Goal: Check status

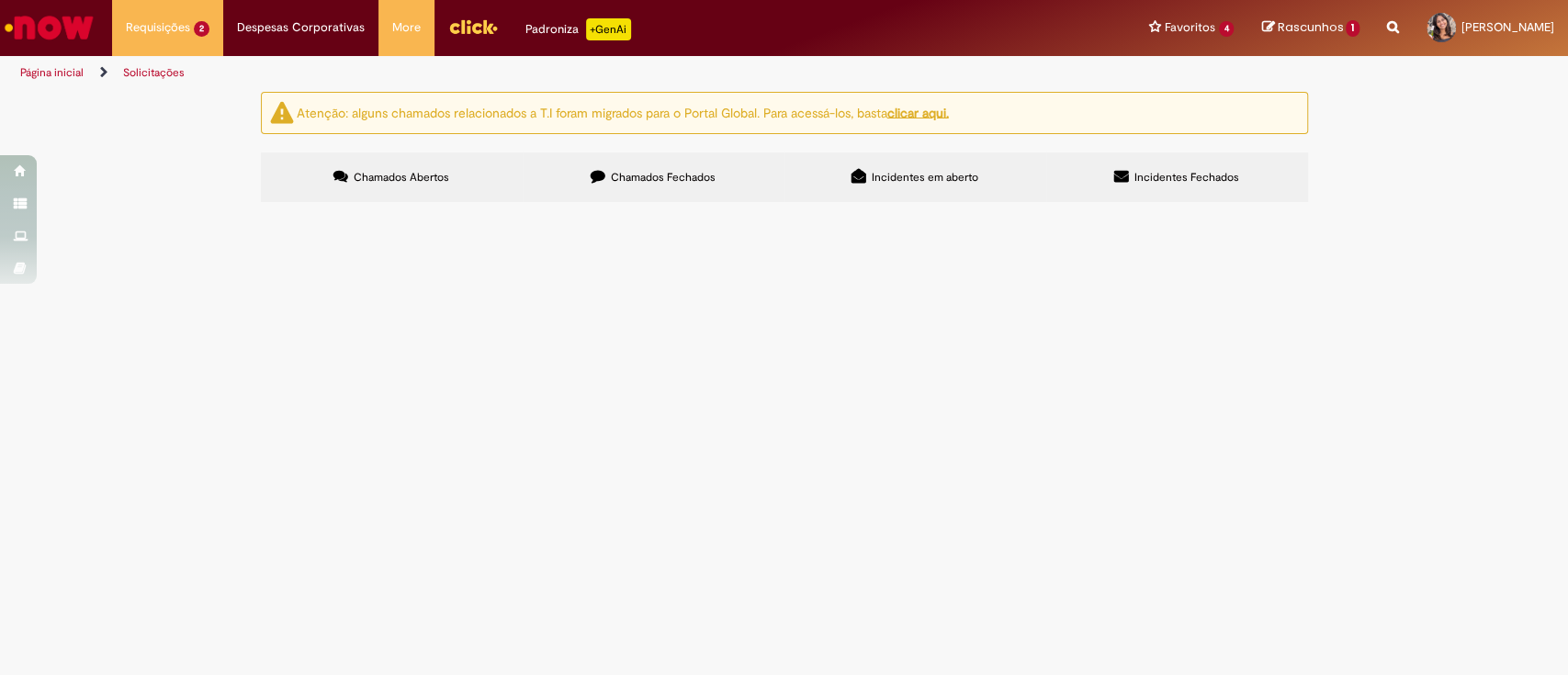
click at [0, 0] on span "Olá Boa tarde! Segue solicitação de validação de efetivação de estagiario para …" at bounding box center [0, 0] width 0 height 0
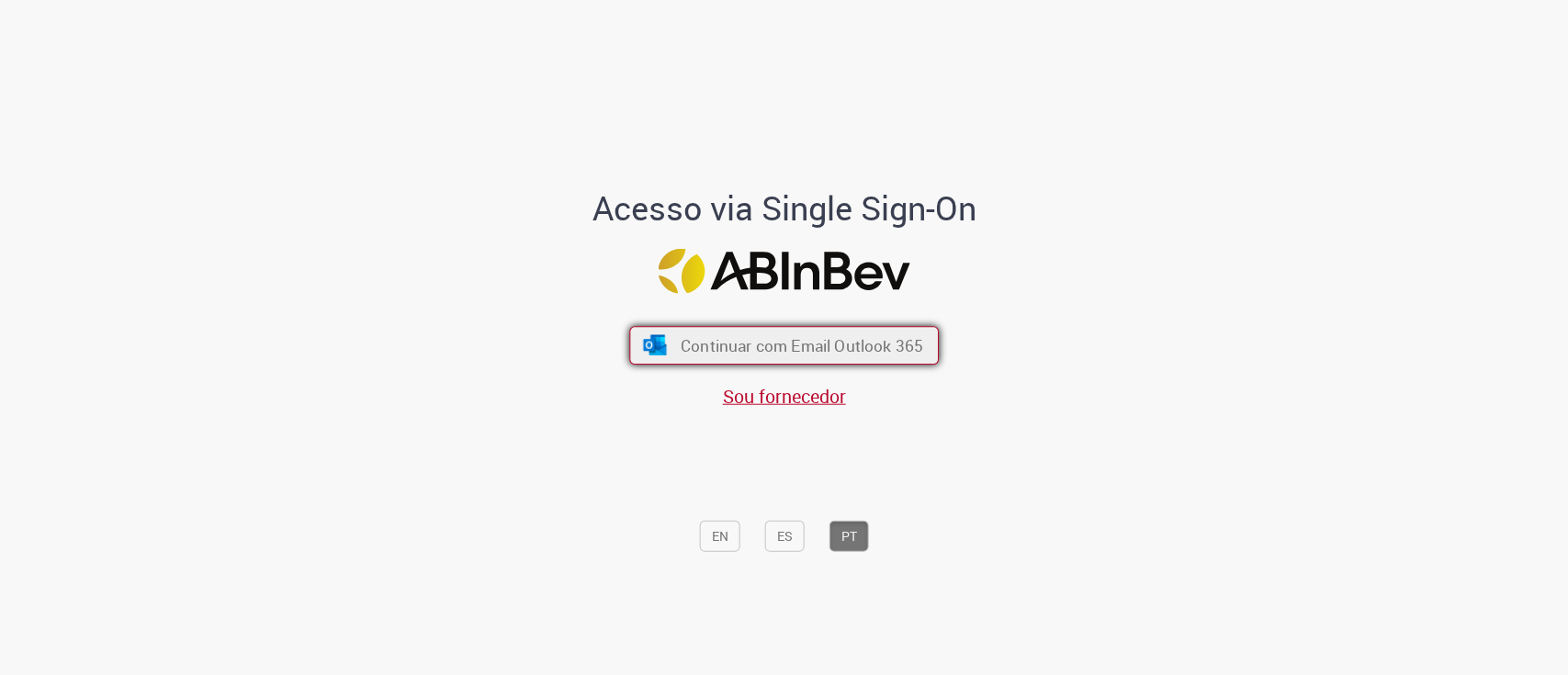
click at [669, 352] on button "Continuar com Email Outlook 365" at bounding box center [784, 345] width 310 height 39
click at [692, 344] on span "Continuar com Email Outlook 365" at bounding box center [802, 345] width 243 height 21
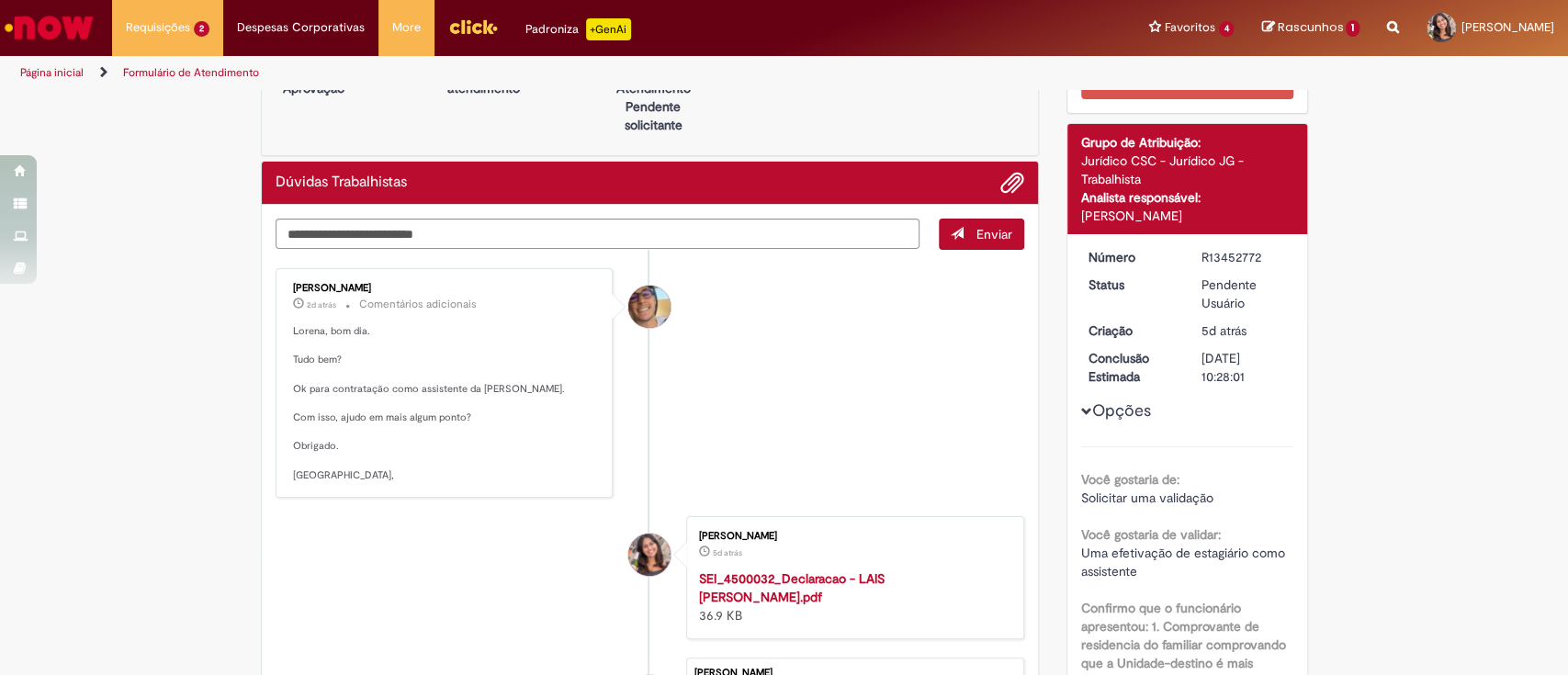
scroll to position [75, 0]
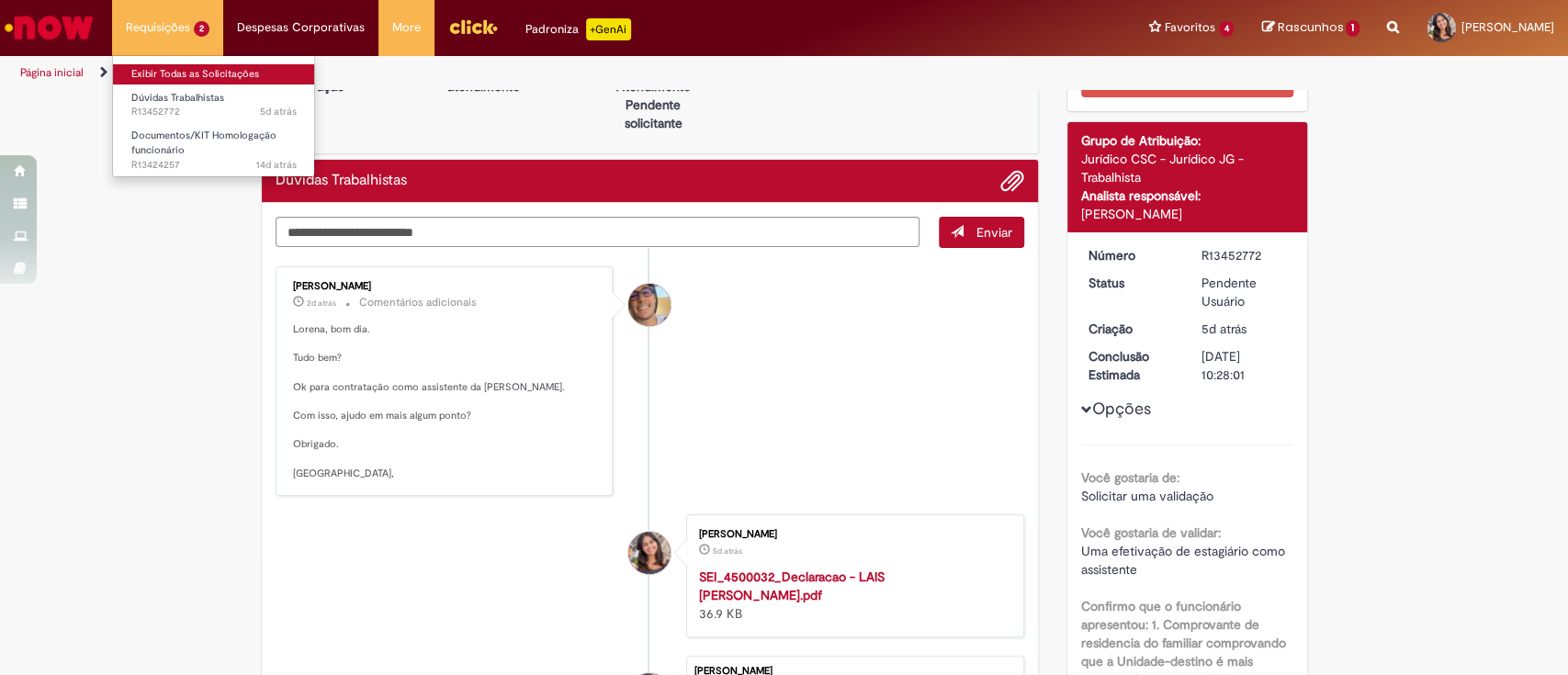
click at [156, 75] on link "Exibir Todas as Solicitações" at bounding box center [213, 74] width 202 height 20
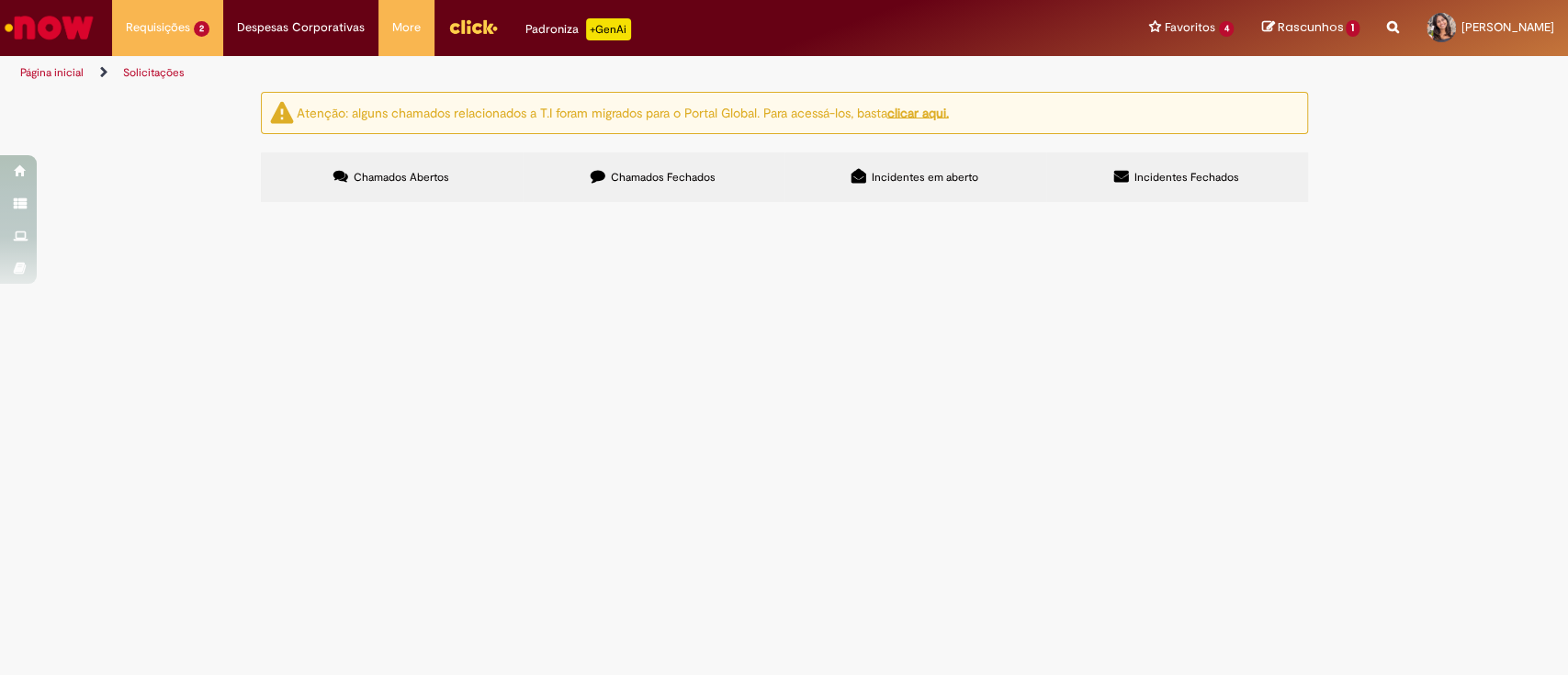
click at [0, 0] on span "Olá Boa tarde! Segue solicitação de validação de efetivação de estagiario para …" at bounding box center [0, 0] width 0 height 0
